Goal: Task Accomplishment & Management: Manage account settings

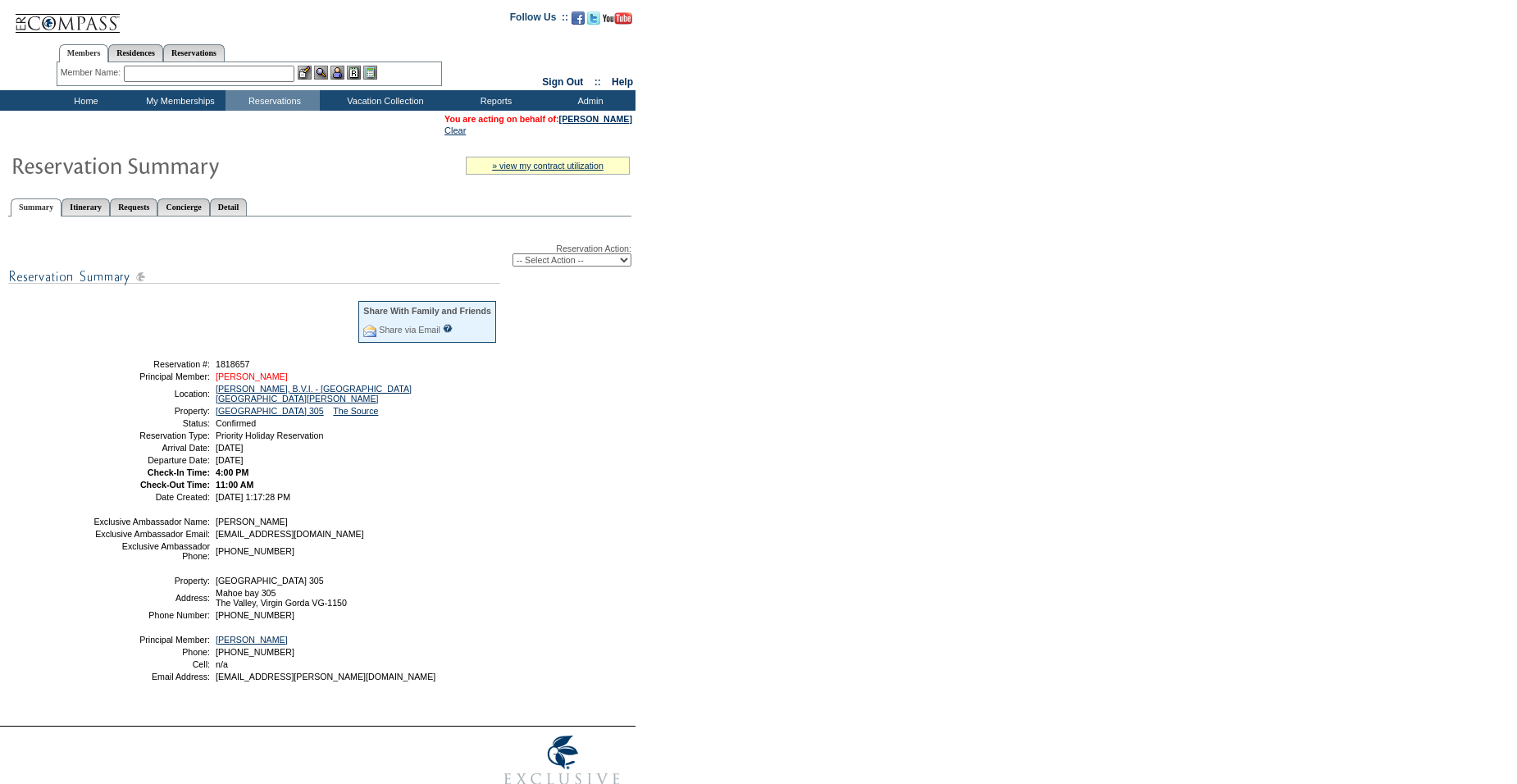
click at [232, 381] on link "[PERSON_NAME]" at bounding box center [251, 376] width 72 height 10
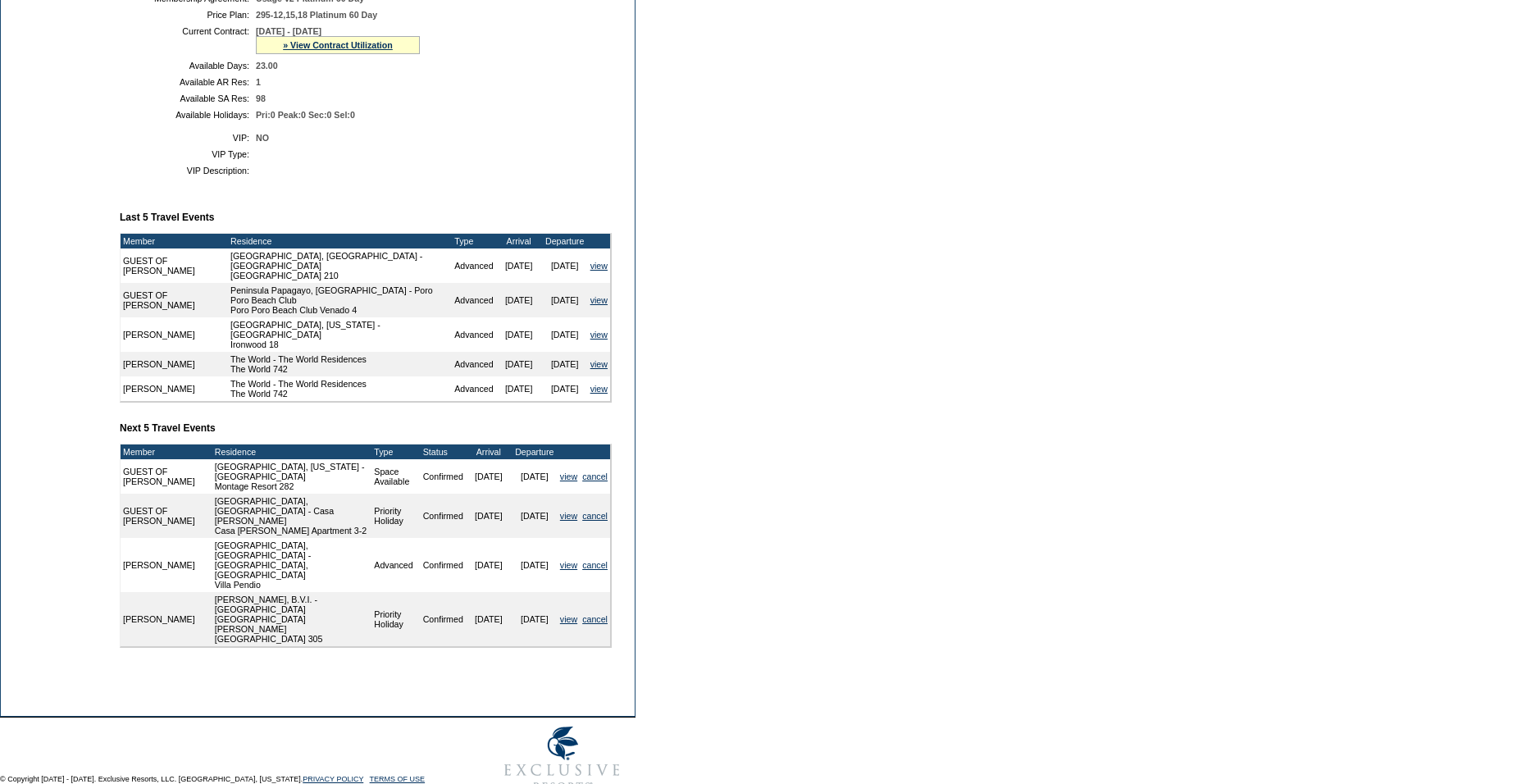
scroll to position [447, 0]
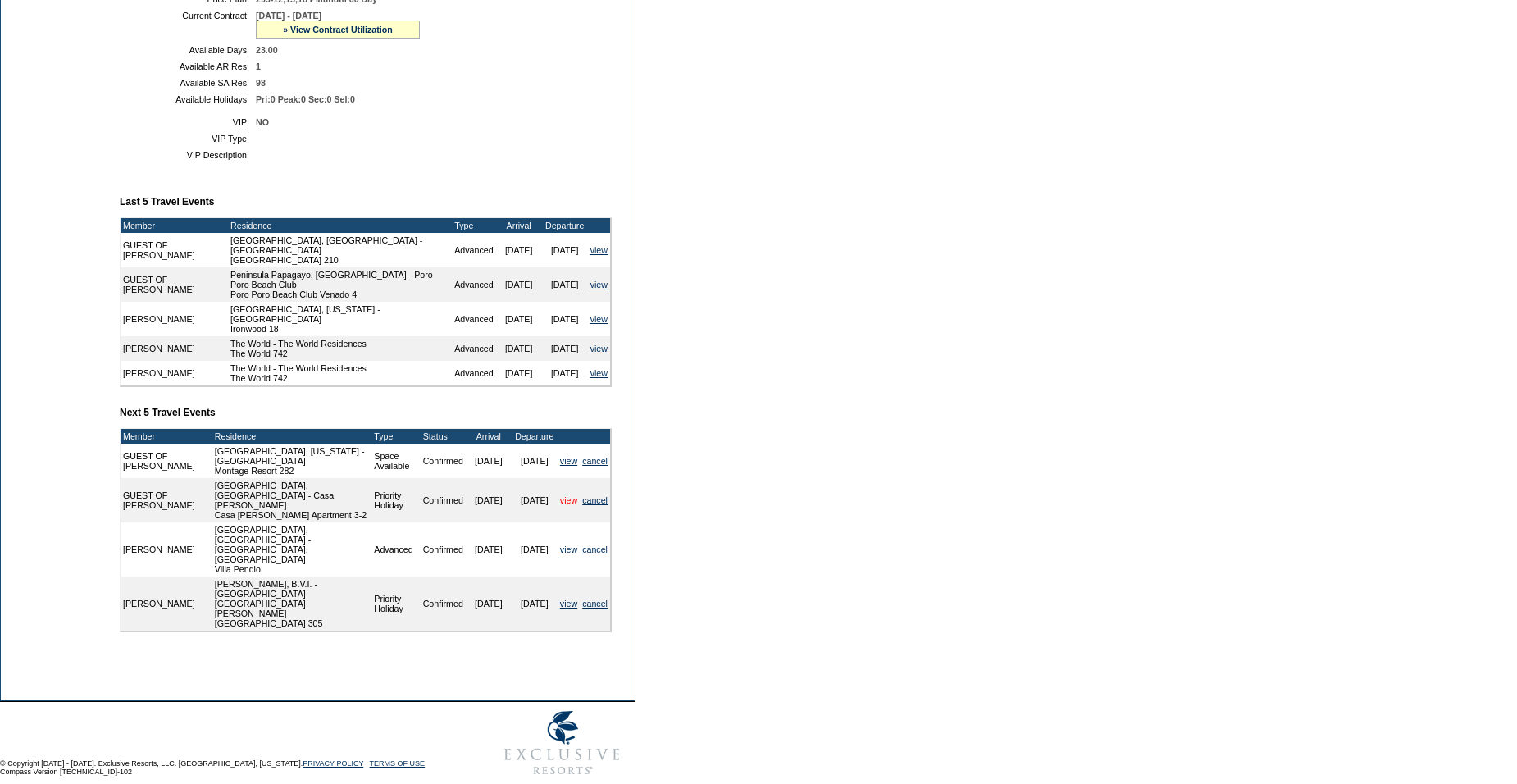
click at [564, 505] on link "view" at bounding box center [569, 500] width 17 height 10
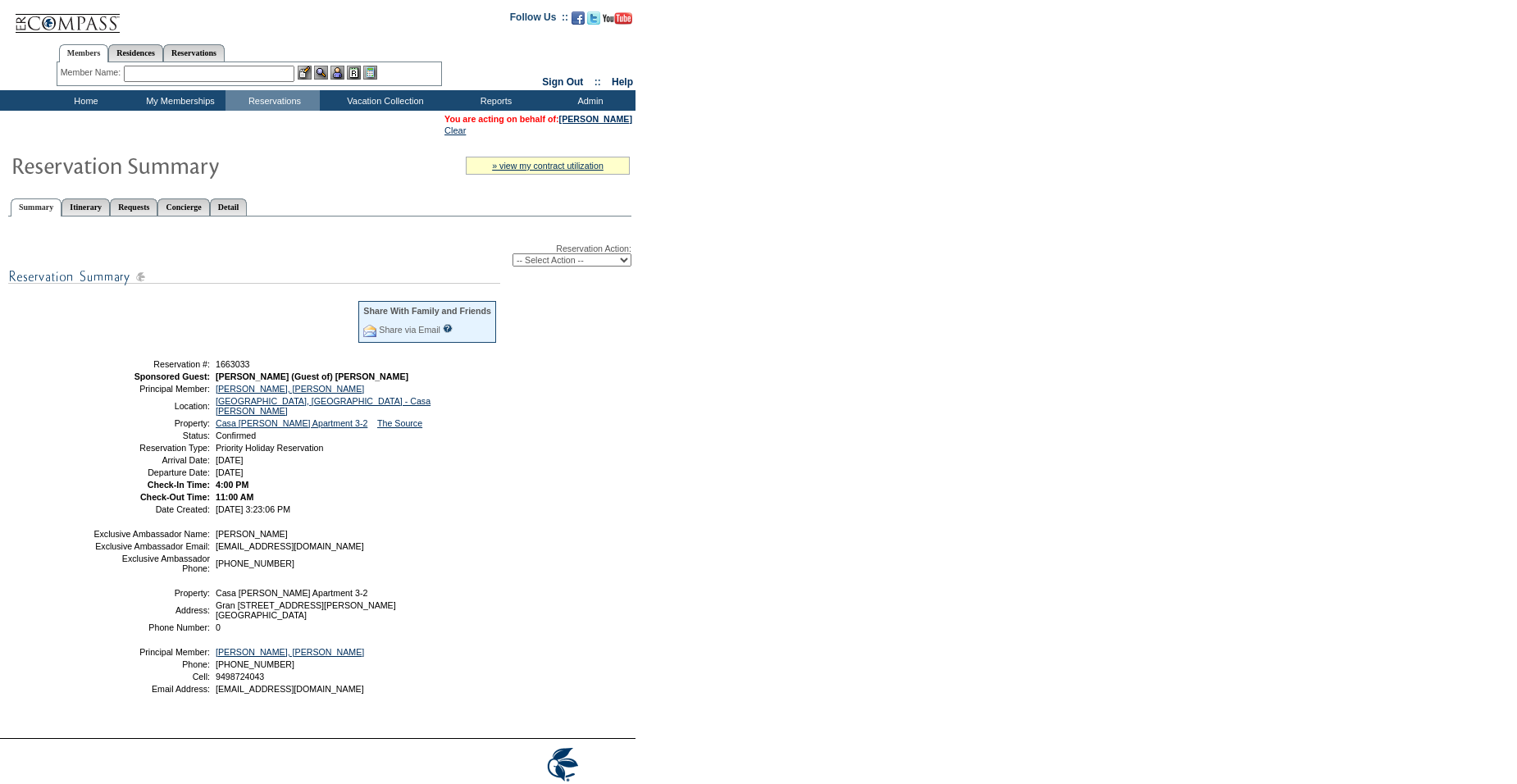
click at [529, 266] on select "-- Select Action -- Modify Reservation Dates Modify Reservation Cost Modify Occ…" at bounding box center [572, 260] width 119 height 13
select select "ChangeOccupancy"
click at [513, 256] on select "-- Select Action -- Modify Reservation Dates Modify Reservation Cost Modify Occ…" at bounding box center [572, 260] width 119 height 13
